Goal: Task Accomplishment & Management: Complete application form

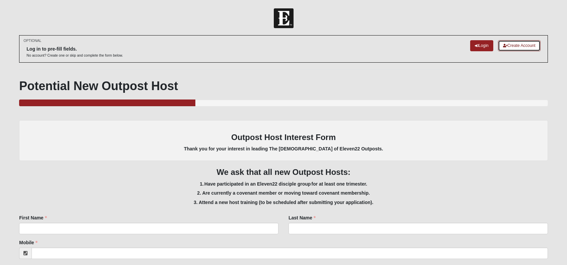
click at [527, 46] on link "Create Account" at bounding box center [519, 45] width 43 height 11
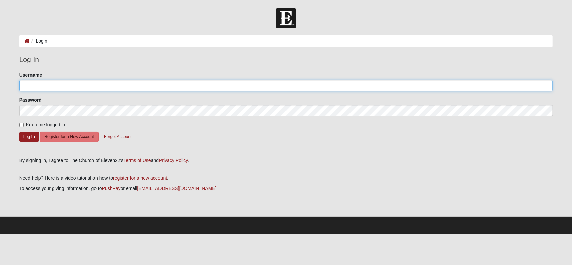
click at [119, 86] on input "Username" at bounding box center [285, 85] width 533 height 11
type input "Vidme"
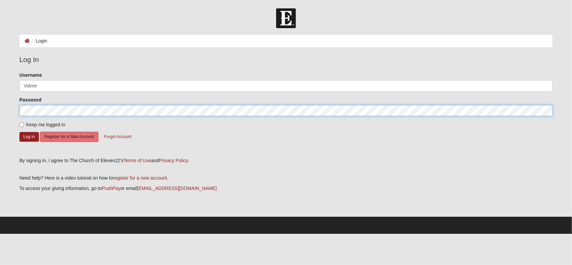
click at [19, 132] on button "Log In" at bounding box center [28, 137] width 19 height 10
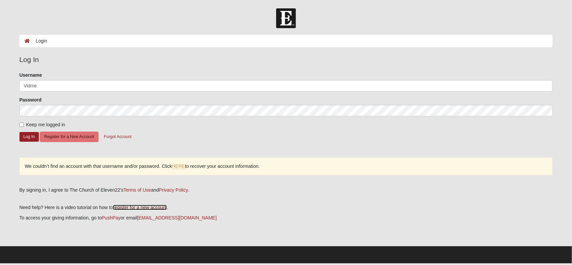
click at [125, 207] on link "register for a new account" at bounding box center [140, 207] width 54 height 5
